Goal: Communication & Community: Answer question/provide support

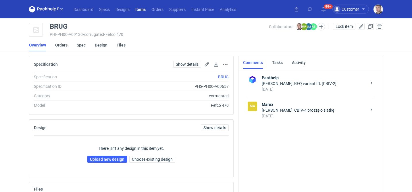
click at [287, 111] on div "Maciej Sikora: CBIV-4 proszę o siatkę" at bounding box center [314, 111] width 105 height 6
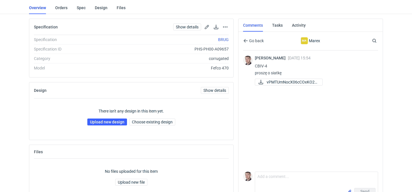
scroll to position [52, 0]
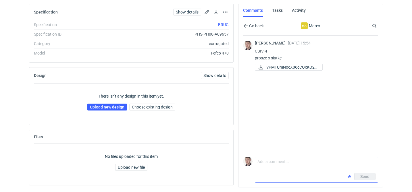
click at [276, 160] on textarea "Comment message" at bounding box center [316, 165] width 123 height 16
click at [350, 177] on input "file" at bounding box center [350, 177] width 5 height 6
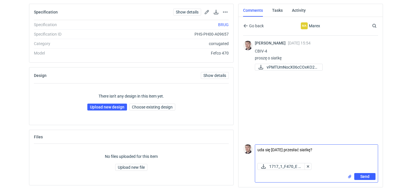
click at [321, 152] on textarea "uda się dzisiaj przesłać siatkę?" at bounding box center [316, 153] width 123 height 16
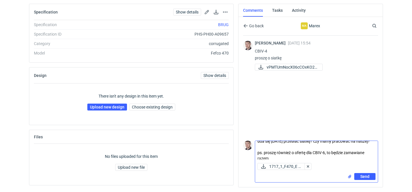
scroll to position [0, 0]
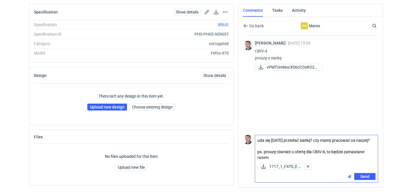
type textarea "uda się dzisiaj przesłać siatkę? czy mamy pracować na naszej? ps. proszę równie…"
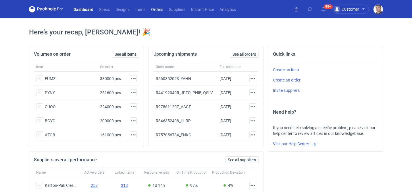
click at [161, 10] on link "Orders" at bounding box center [157, 9] width 18 height 7
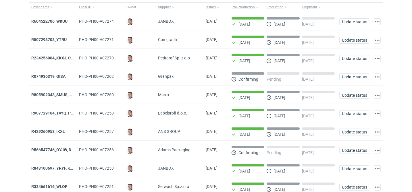
scroll to position [66, 0]
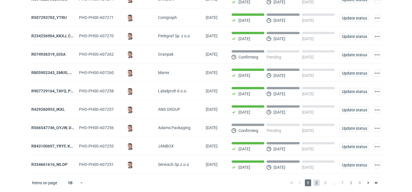
click at [318, 184] on span "2" at bounding box center [317, 183] width 6 height 7
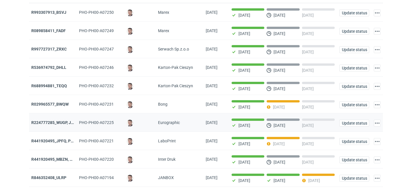
scroll to position [66, 0]
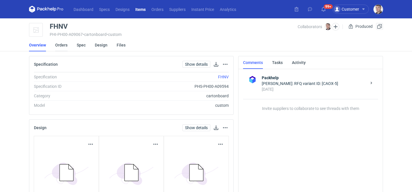
click at [61, 45] on link "Orders" at bounding box center [61, 45] width 12 height 13
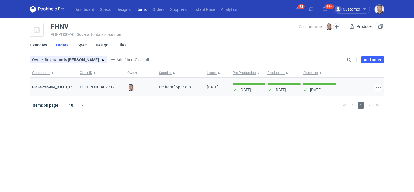
click at [62, 88] on strong "R234256904_KKXJ, CKTY,PCHN, FHNV,TJBT,BVDV,VPVS,UUAJ,HTKI,TWOS,IFEI,BQIJ" at bounding box center [108, 87] width 153 height 5
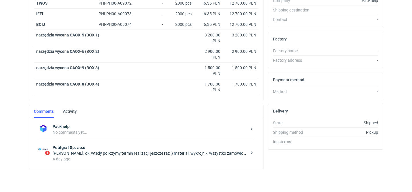
click at [120, 146] on strong "Petitgraf Sp. z o.o" at bounding box center [150, 148] width 195 height 6
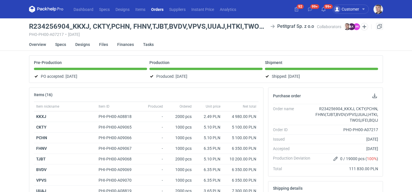
scroll to position [1, 0]
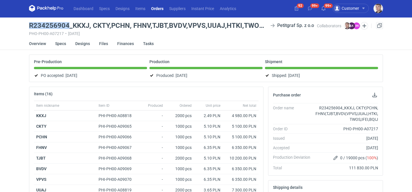
drag, startPoint x: 26, startPoint y: 26, endPoint x: 68, endPoint y: 24, distance: 42.0
click at [68, 24] on div "Dashboard Specs Designs Items Orders Suppliers Instant Price Analytics 92 99+ 9…" at bounding box center [206, 95] width 412 height 192
copy h3 "R234256904"
click at [158, 7] on link "Orders" at bounding box center [157, 8] width 18 height 7
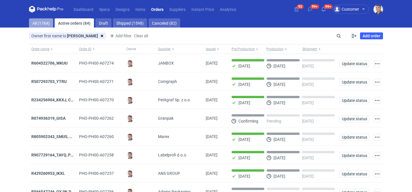
click at [45, 26] on link "All (1764)" at bounding box center [41, 22] width 24 height 9
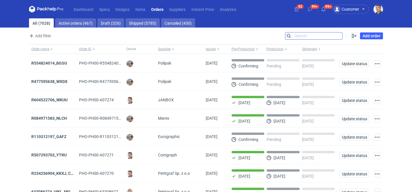
click at [336, 36] on input "Search" at bounding box center [314, 35] width 57 height 7
paste input "R234256904"
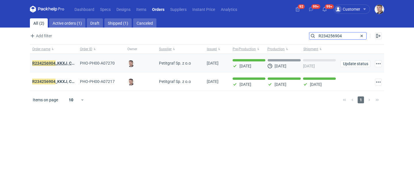
type input "R234256904"
click at [52, 64] on em "R234256904" at bounding box center [43, 63] width 23 height 6
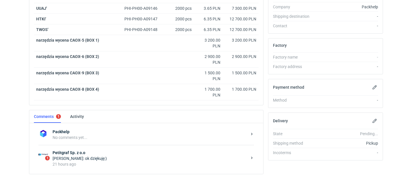
scroll to position [208, 0]
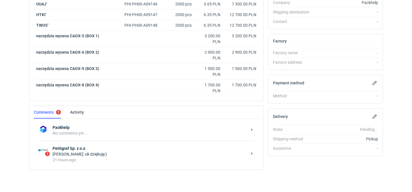
click at [126, 156] on div "Łukasz Kowalski: ok dziękuję:)" at bounding box center [150, 155] width 195 height 6
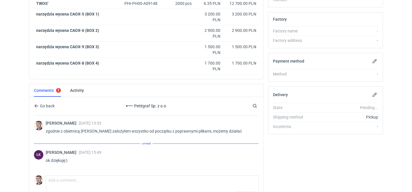
scroll to position [267, 0]
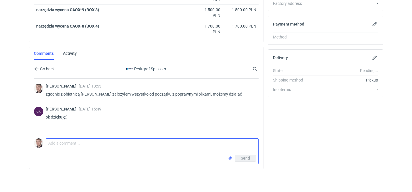
click at [94, 144] on textarea "Comment message" at bounding box center [152, 147] width 213 height 16
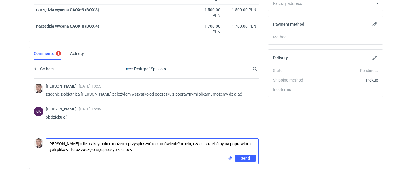
type textarea "[PERSON_NAME] o ile maksymalnie możemy przyspieszyć to zamówienie? trochę czasu…"
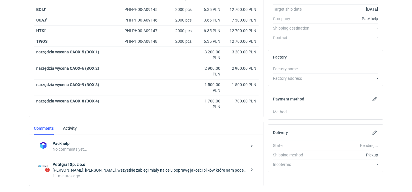
scroll to position [209, 0]
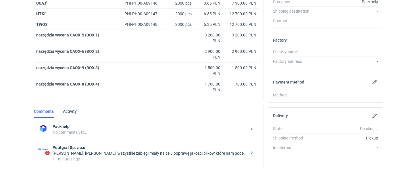
click at [114, 148] on strong "Petitgraf Sp. z o.o" at bounding box center [150, 148] width 195 height 6
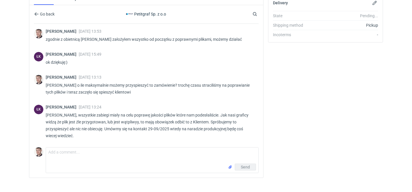
scroll to position [331, 0]
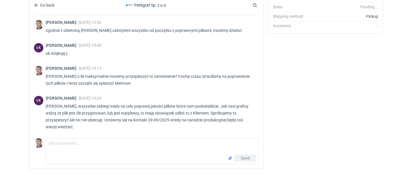
click at [78, 146] on textarea "Comment message" at bounding box center [152, 147] width 213 height 16
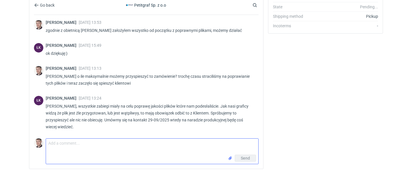
click at [78, 146] on textarea "Comment message" at bounding box center [152, 147] width 213 height 16
type textarea "r"
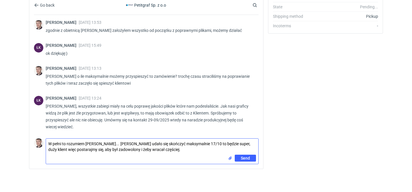
type textarea "W pełni to rozumiem [PERSON_NAME]... [PERSON_NAME] udało się skończyć maksymaln…"
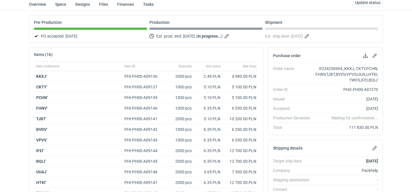
scroll to position [0, 0]
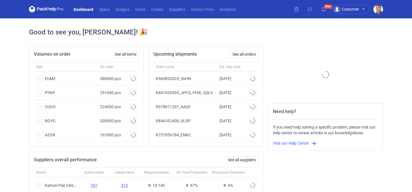
click at [162, 14] on nav "Dashboard Specs Designs Items Orders Suppliers Instant Price Analytics" at bounding box center [134, 9] width 210 height 18
click at [160, 9] on link "Orders" at bounding box center [157, 9] width 18 height 7
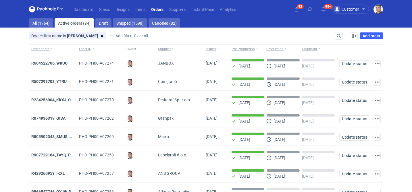
click at [337, 32] on div "Search" at bounding box center [338, 35] width 7 height 7
click at [337, 33] on input "Search" at bounding box center [314, 35] width 57 height 7
paste input "R234256904"
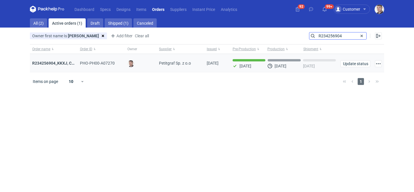
type input "R234256904"
click at [64, 60] on div "R234256904_KKXJ, CKTY,PCHN, FHNV,TJBT,BVDV,VPVS,UUAJ,HTKI,TWOS,IFEI,BQIJ'" at bounding box center [54, 63] width 48 height 18
click at [62, 62] on strong "R234256904_KKXJ, CKTY,PCHN, FHNV,TJBT,BVDV,VPVS,UUAJ,HTKI,TWOS,IFEI,BQIJ'" at bounding box center [109, 63] width 154 height 5
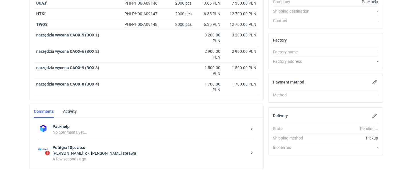
click at [108, 152] on div "Łukasz Kowalski: ok, jasna sprawa" at bounding box center [150, 154] width 195 height 6
